Goal: Entertainment & Leisure: Consume media (video, audio)

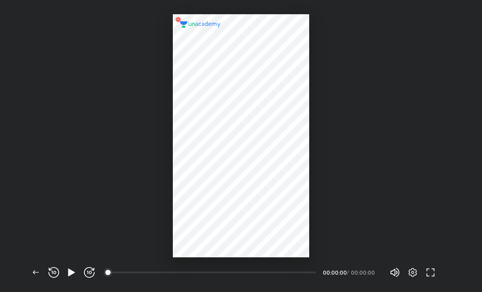
scroll to position [292, 482]
click at [399, 272] on icon "button" at bounding box center [395, 272] width 11 height 11
click at [399, 272] on icon "button" at bounding box center [398, 273] width 2 height 2
click at [145, 217] on div at bounding box center [241, 128] width 482 height 257
click at [72, 267] on button "button" at bounding box center [72, 273] width 18 height 18
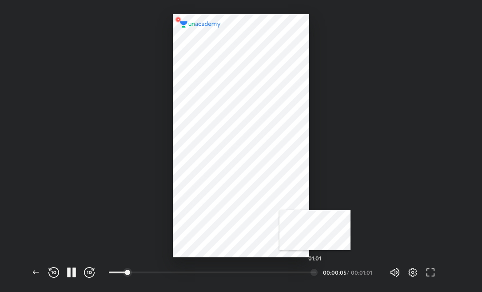
click at [315, 270] on div at bounding box center [314, 272] width 7 height 7
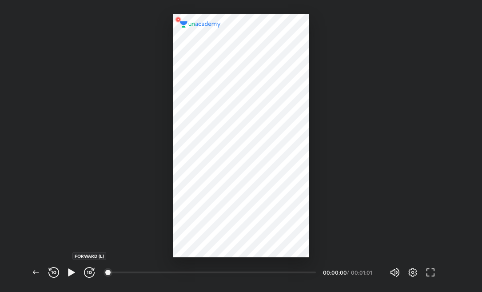
click at [90, 273] on icon "button" at bounding box center [90, 272] width 3 height 3
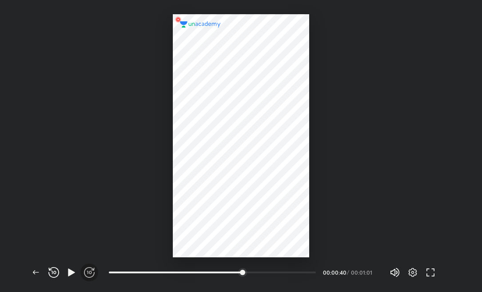
click at [90, 273] on icon "button" at bounding box center [90, 272] width 3 height 3
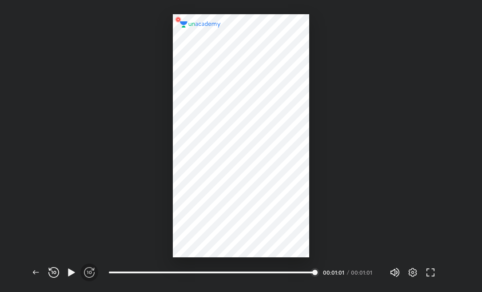
click at [90, 273] on icon "button" at bounding box center [90, 272] width 3 height 3
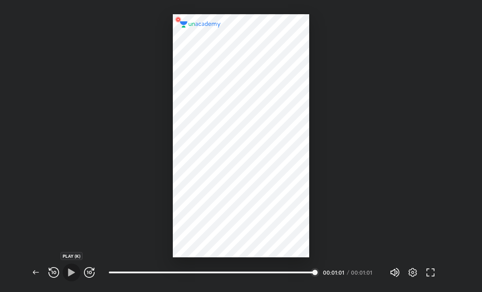
click at [68, 270] on icon "button" at bounding box center [71, 272] width 11 height 11
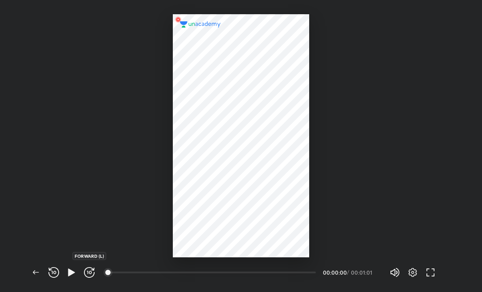
click at [88, 272] on icon "button" at bounding box center [87, 272] width 1 height 3
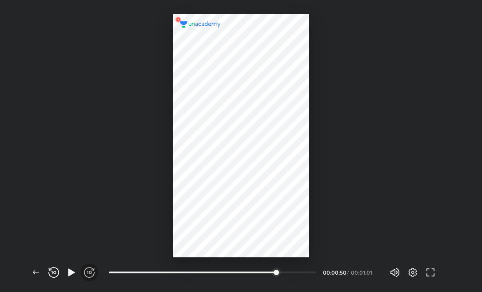
click at [88, 272] on icon "button" at bounding box center [87, 272] width 1 height 3
click at [68, 271] on icon "button" at bounding box center [71, 272] width 11 height 11
click at [56, 271] on icon "button" at bounding box center [53, 272] width 11 height 11
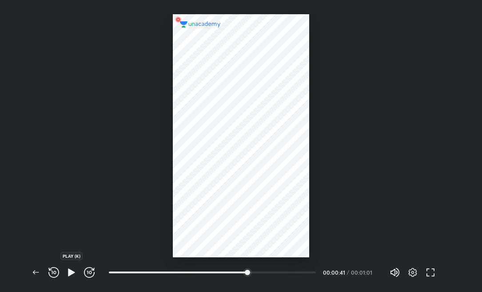
click at [70, 271] on icon "button" at bounding box center [71, 273] width 7 height 8
